Goal: Task Accomplishment & Management: Use online tool/utility

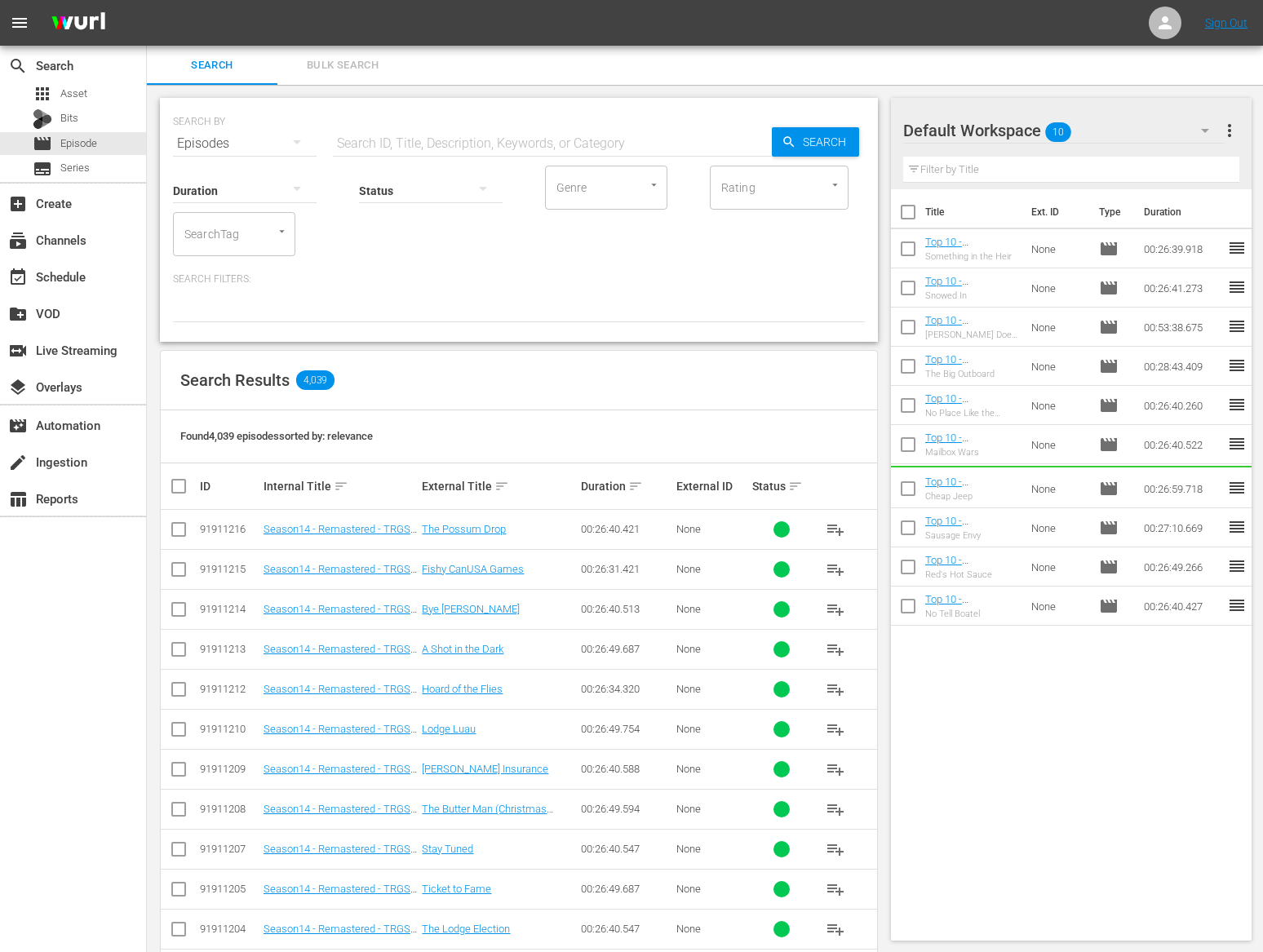
scroll to position [16, 0]
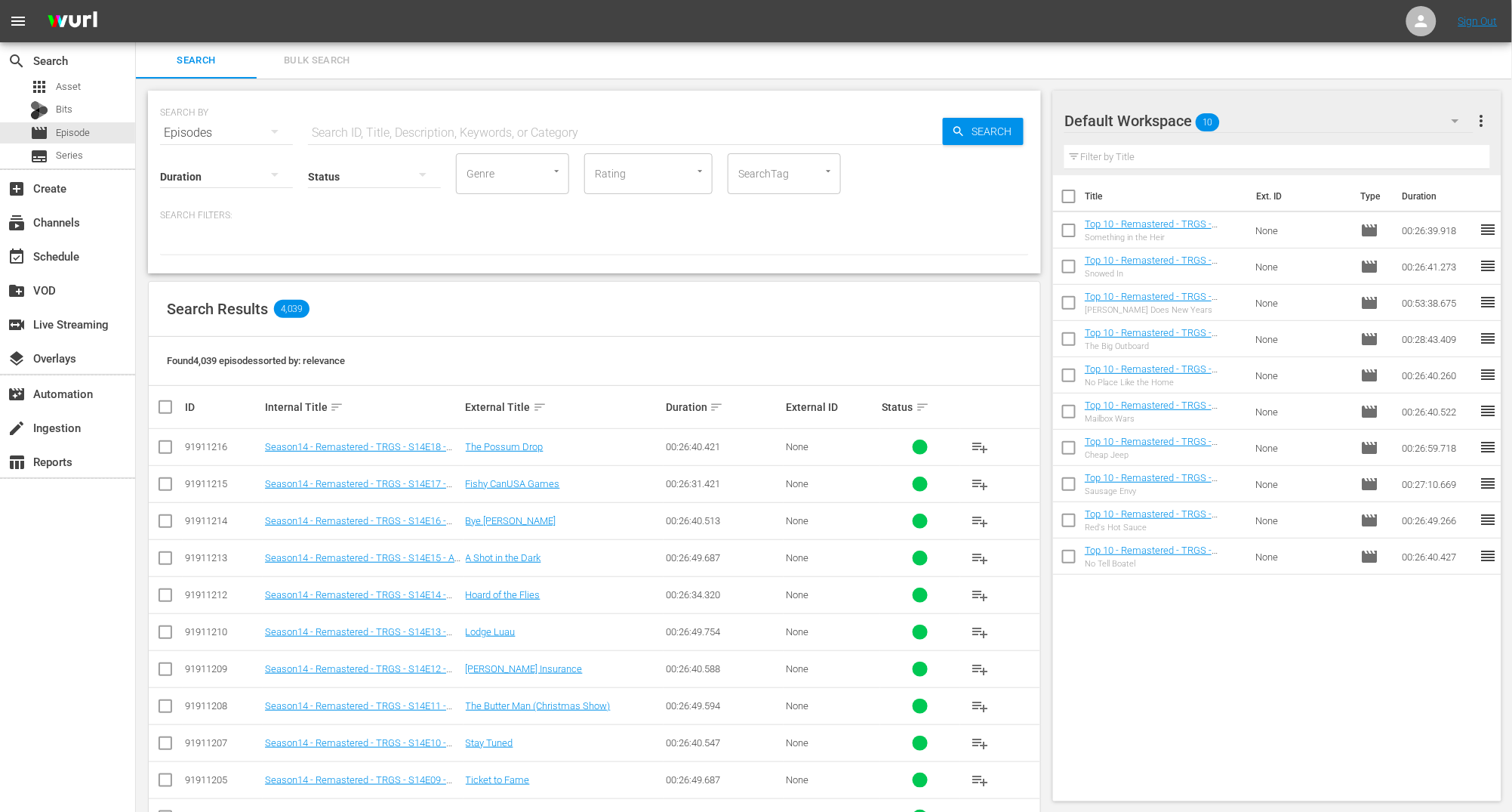
click at [537, 49] on div "Search Bulk Search" at bounding box center [823, 60] width 1376 height 36
click at [87, 227] on div "subscriptions Channels" at bounding box center [67, 221] width 135 height 30
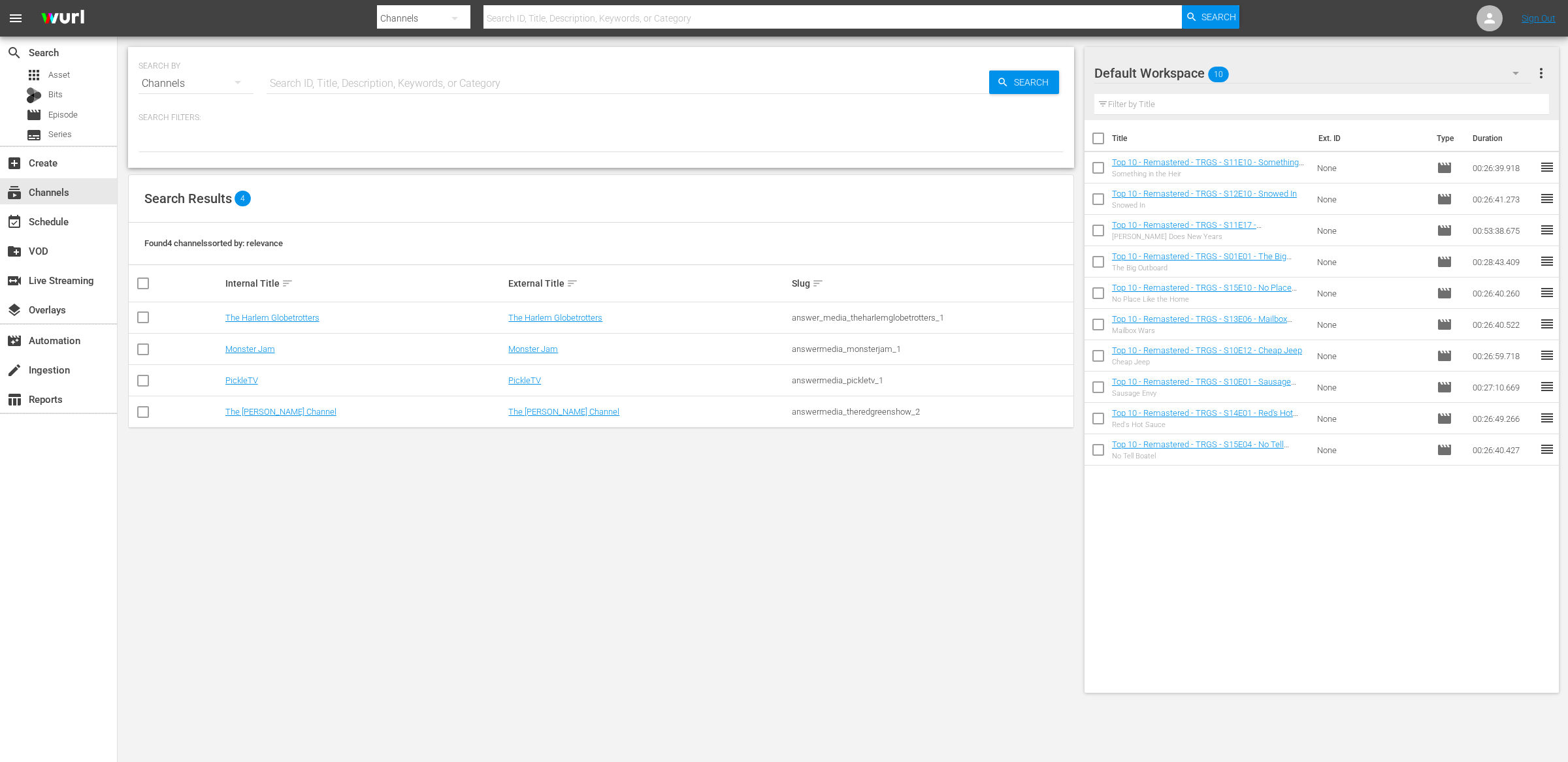
drag, startPoint x: 515, startPoint y: 194, endPoint x: 399, endPoint y: 282, distance: 145.6
click at [514, 194] on div "Search Results 4" at bounding box center [601, 199] width 945 height 48
click at [273, 350] on link "Monster Jam" at bounding box center [251, 349] width 50 height 10
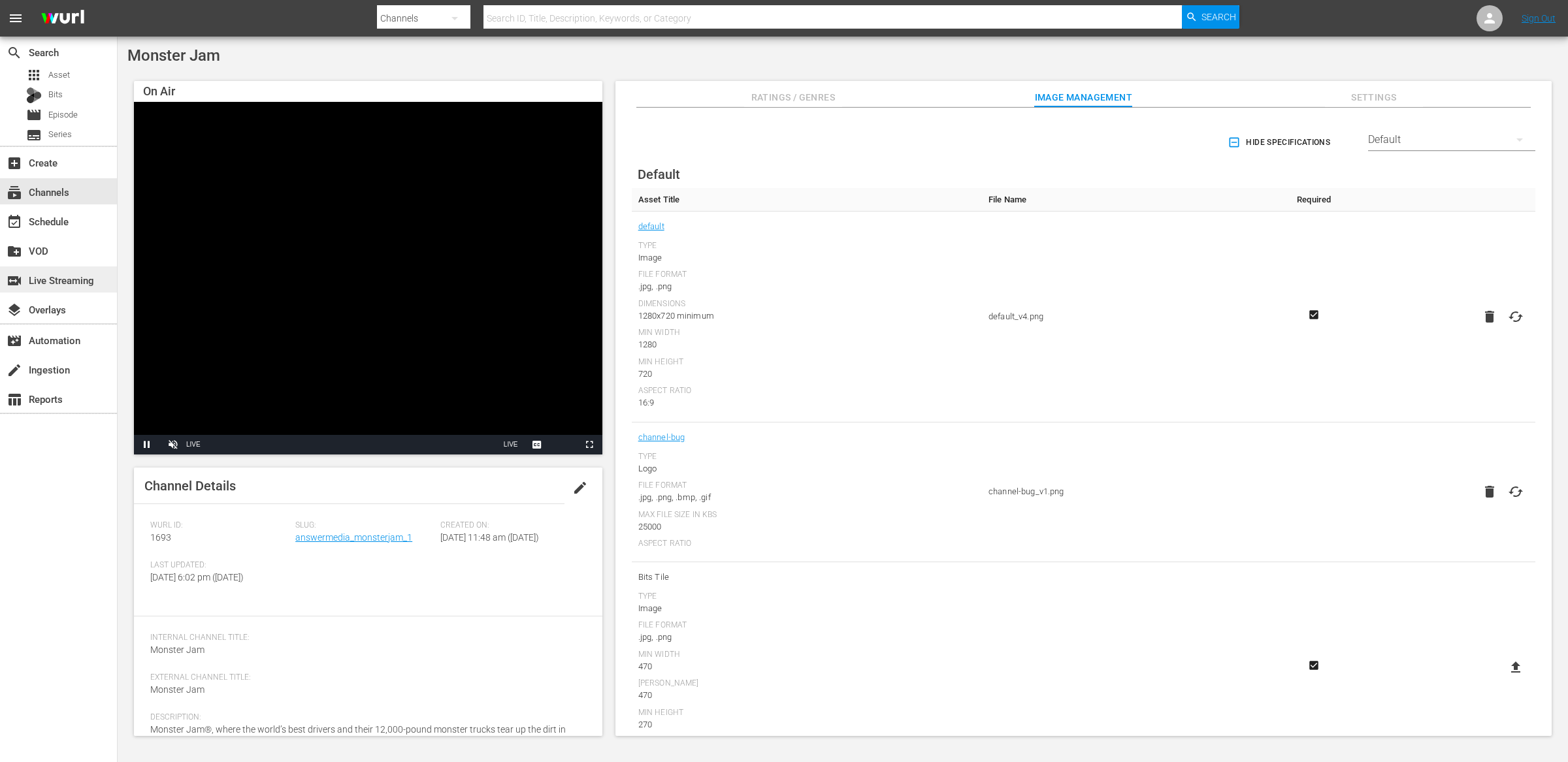
click at [62, 284] on div "switch_video Live Streaming" at bounding box center [36, 278] width 73 height 12
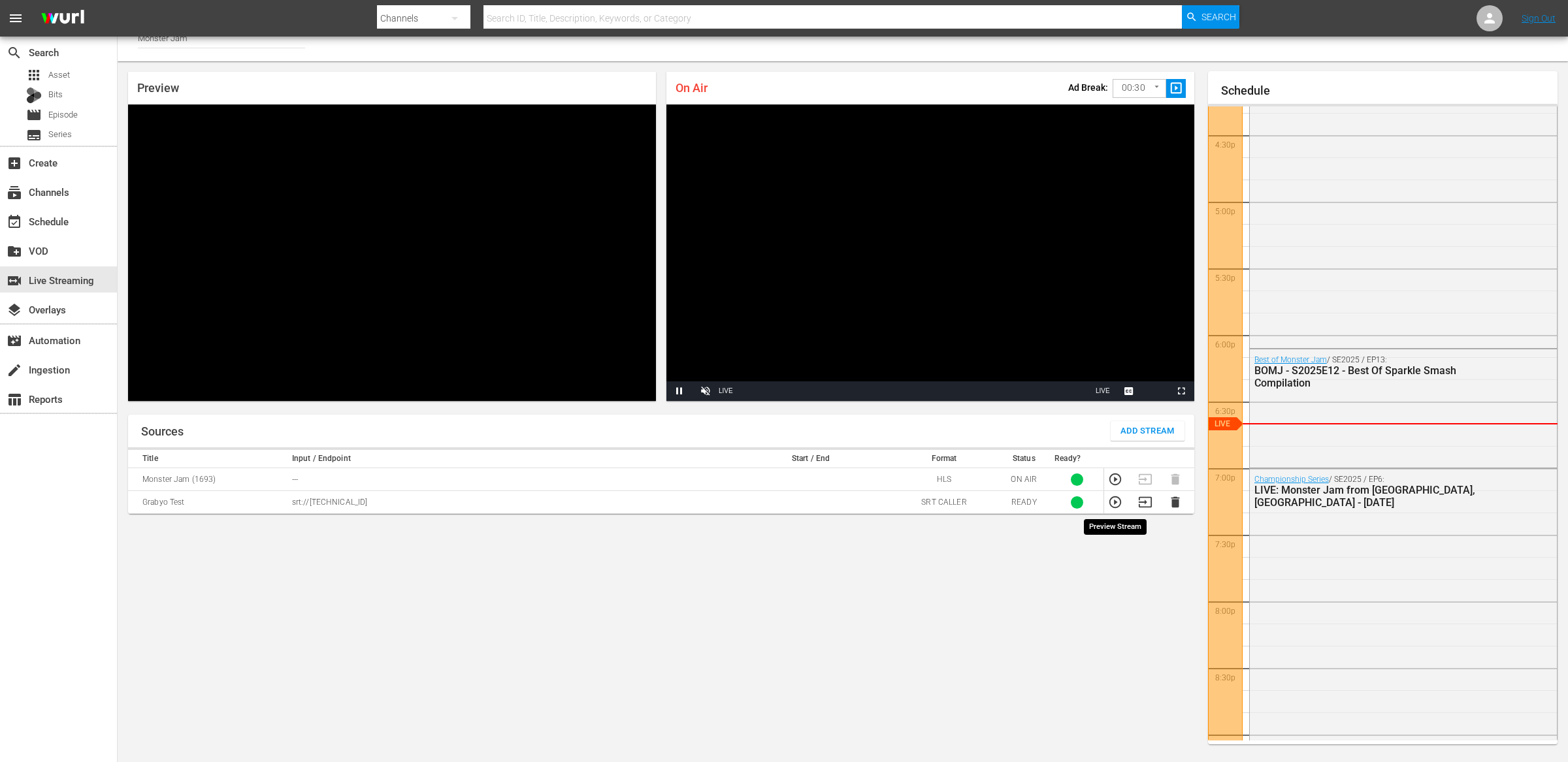
scroll to position [17, 0]
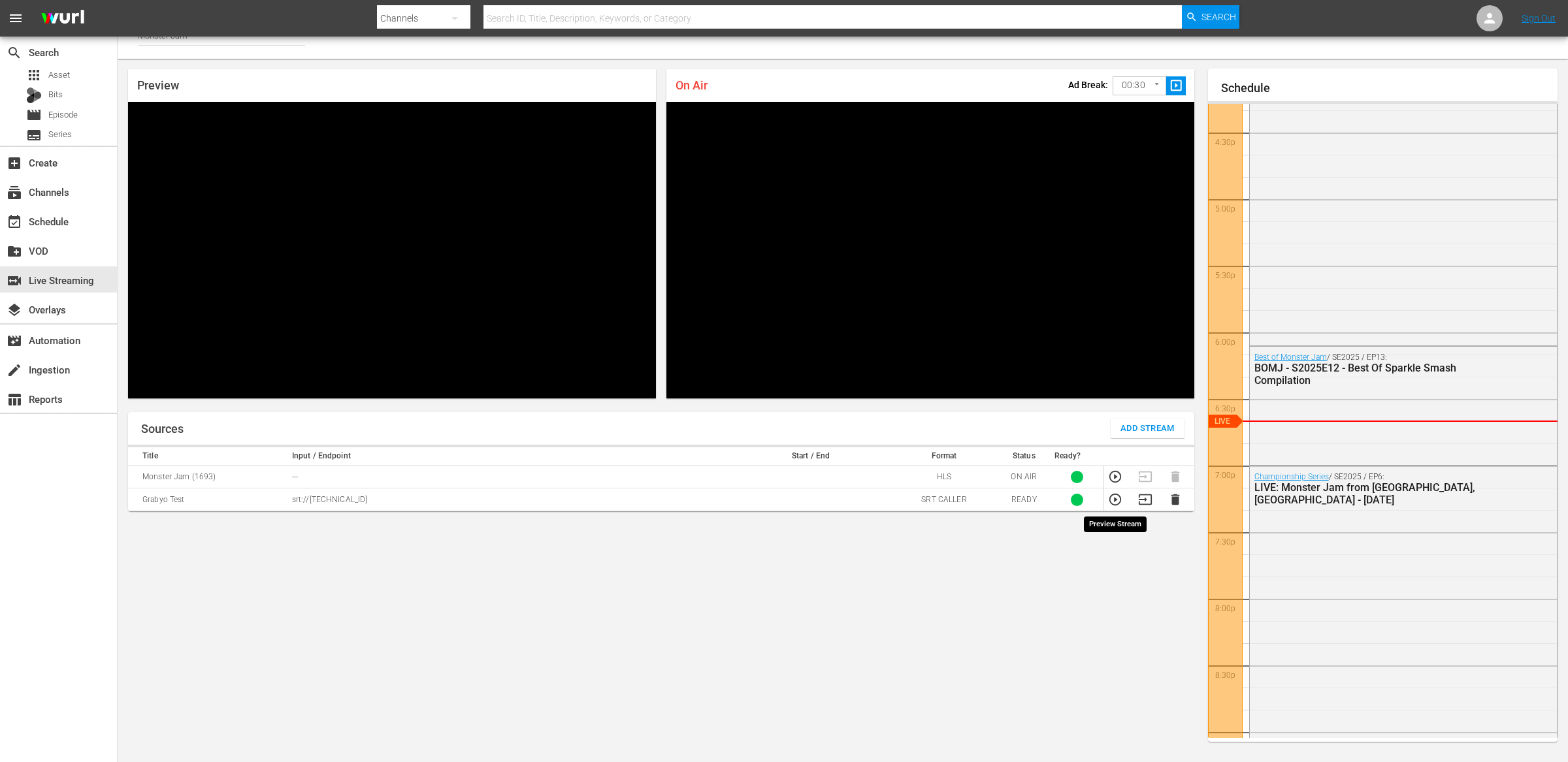
click at [1116, 504] on icon "button" at bounding box center [1115, 499] width 12 height 12
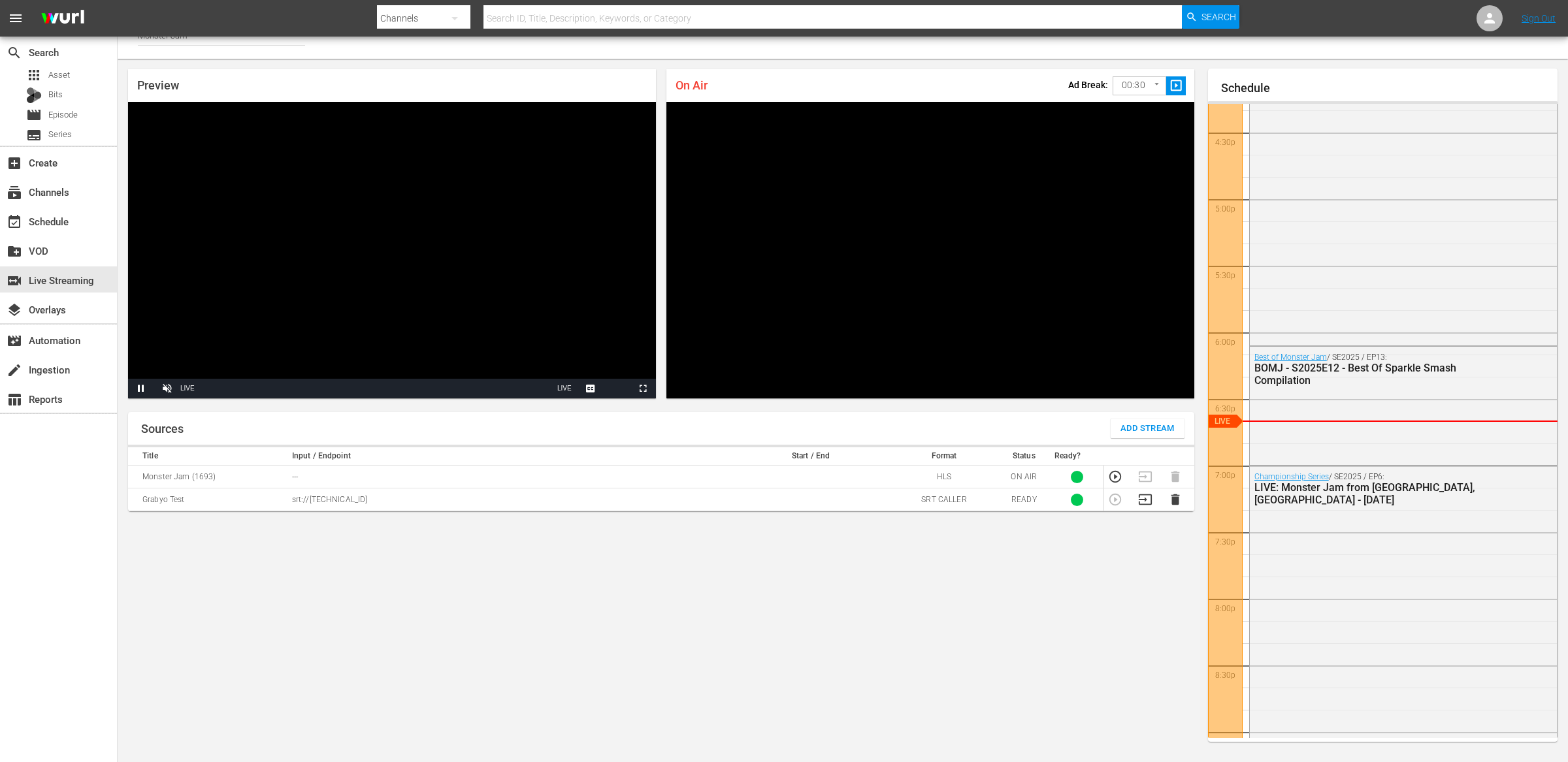
click at [544, 538] on div "Sources Add Stream Title Input / Endpoint Start / End Format Status Ready? Mons…" at bounding box center [661, 581] width 1066 height 339
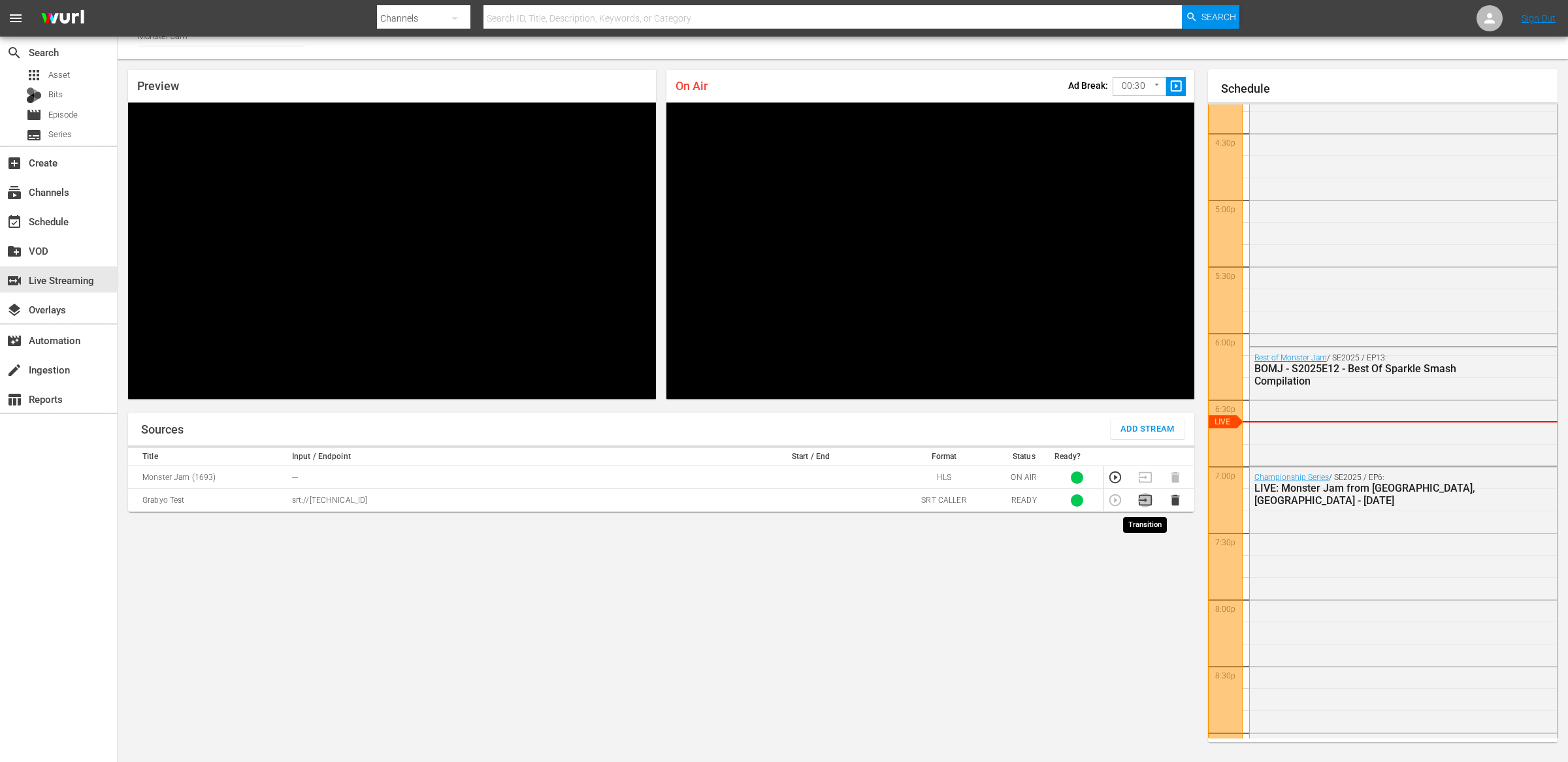
click at [1147, 501] on icon "button" at bounding box center [1145, 500] width 14 height 14
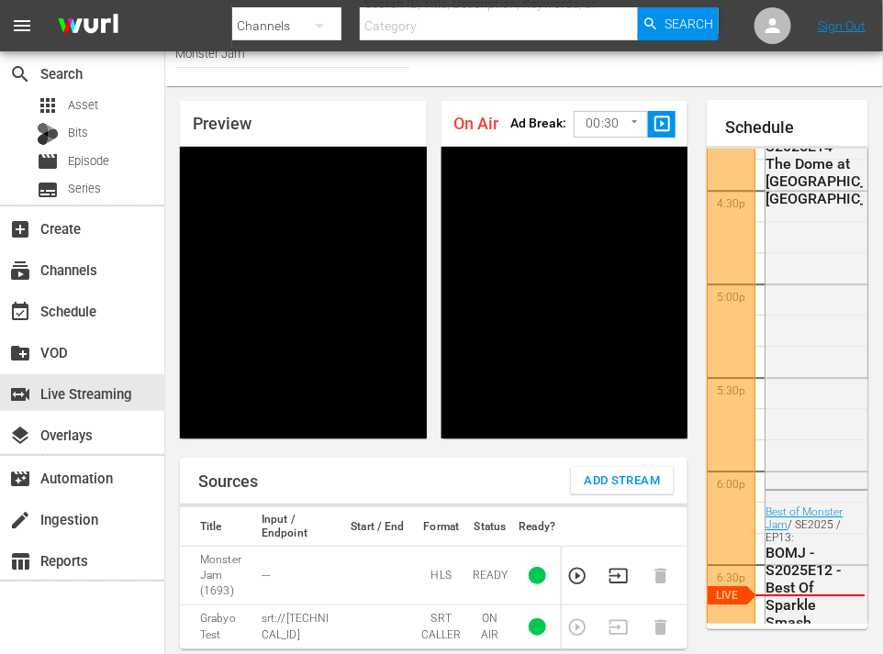
scroll to position [24, 0]
